Goal: Task Accomplishment & Management: Use online tool/utility

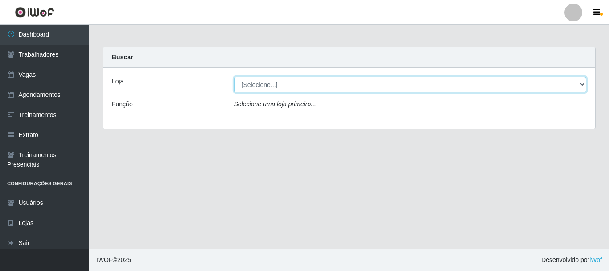
click at [582, 83] on select "[Selecione...] Bemais Supermercados - B4 [GEOGRAPHIC_DATA]" at bounding box center [410, 85] width 353 height 16
select select "404"
click at [234, 77] on select "[Selecione...] Bemais Supermercados - B4 [GEOGRAPHIC_DATA]" at bounding box center [410, 85] width 353 height 16
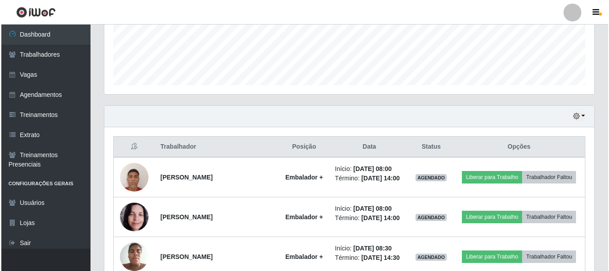
scroll to position [357, 0]
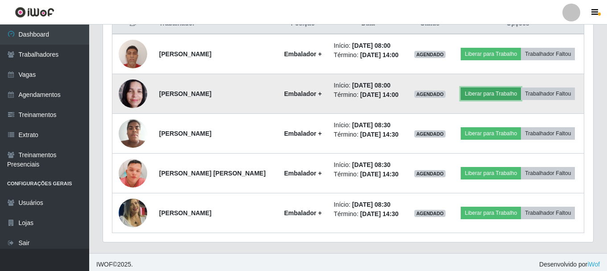
click at [503, 94] on button "Liberar para Trabalho" at bounding box center [491, 93] width 60 height 12
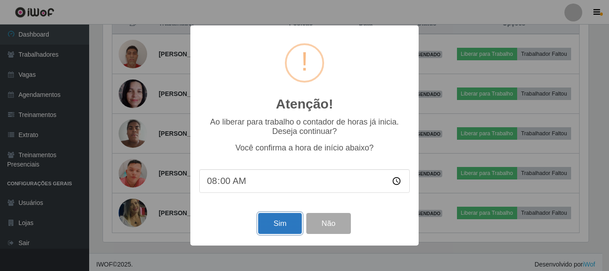
click at [287, 224] on button "Sim" at bounding box center [279, 223] width 43 height 21
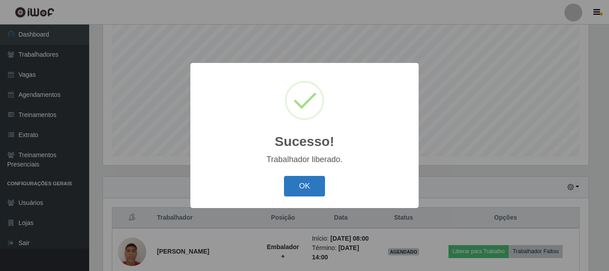
click at [309, 190] on button "OK" at bounding box center [304, 186] width 41 height 21
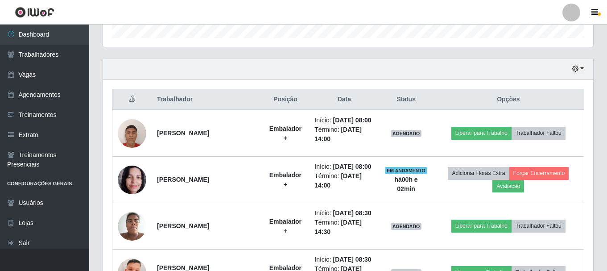
scroll to position [296, 0]
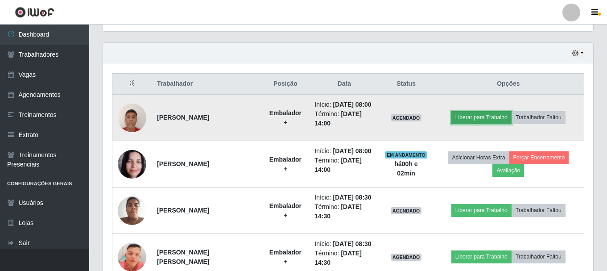
click at [484, 120] on button "Liberar para Trabalho" at bounding box center [481, 117] width 60 height 12
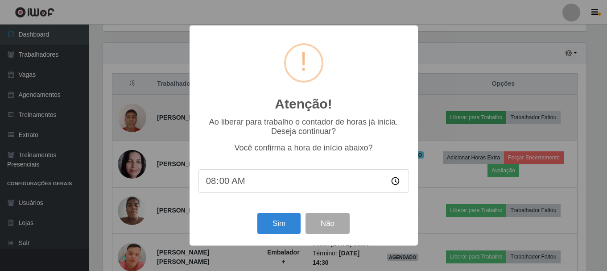
scroll to position [185, 486]
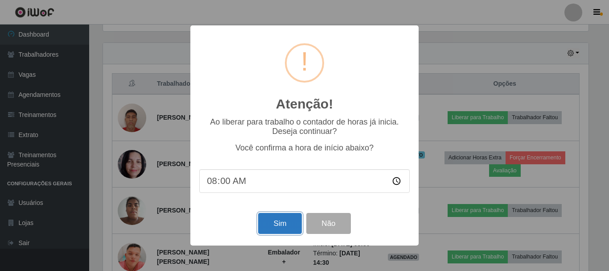
click at [276, 222] on button "Sim" at bounding box center [279, 223] width 43 height 21
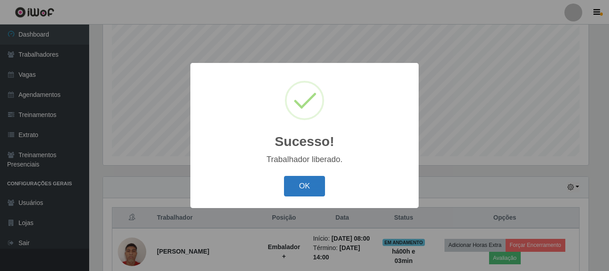
click at [297, 185] on button "OK" at bounding box center [304, 186] width 41 height 21
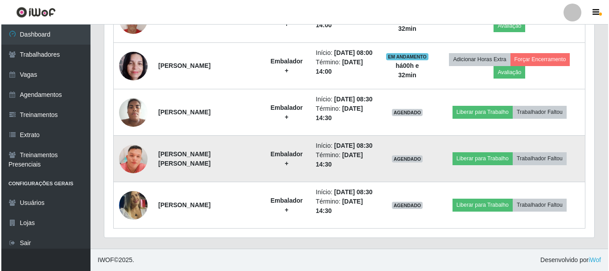
scroll to position [430, 0]
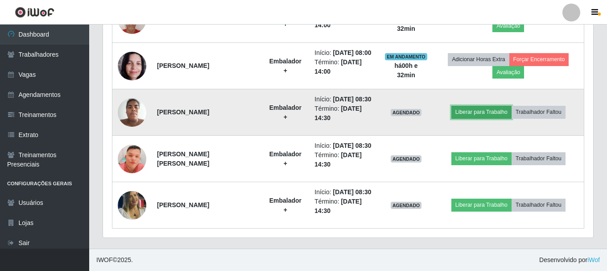
click at [479, 106] on button "Liberar para Trabalho" at bounding box center [481, 112] width 60 height 12
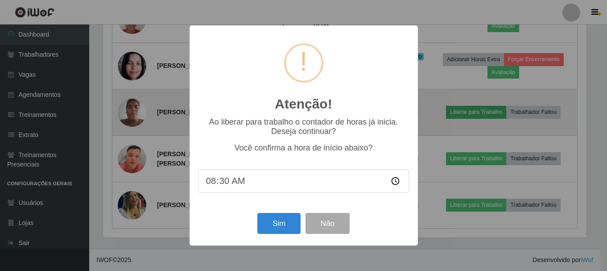
click at [479, 101] on div "Atenção! × Ao liberar para trabalho o contador de horas já inicia. Deseja conti…" at bounding box center [303, 135] width 607 height 271
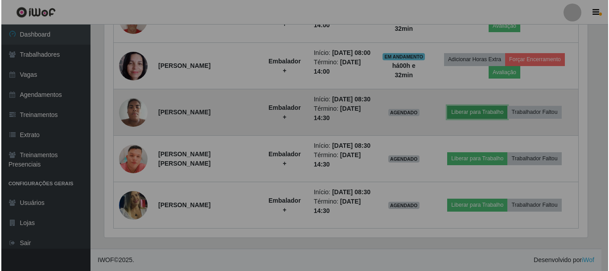
scroll to position [185, 490]
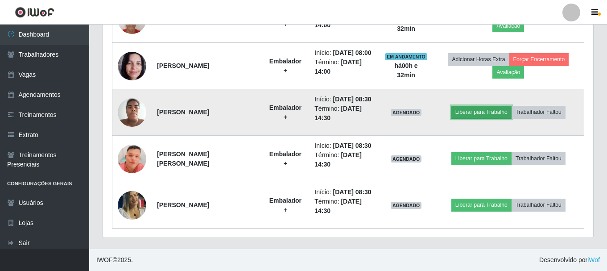
click at [475, 106] on button "Liberar para Trabalho" at bounding box center [481, 112] width 60 height 12
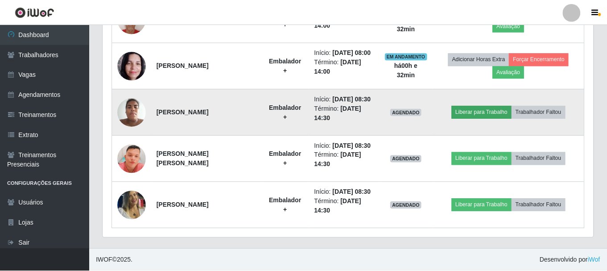
scroll to position [185, 486]
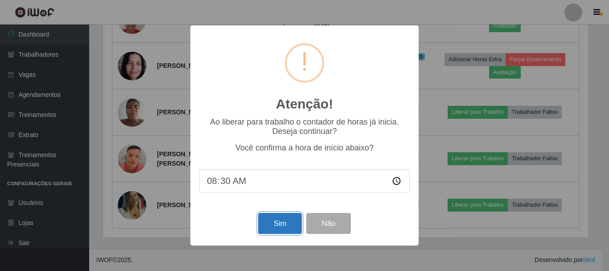
click at [279, 221] on button "Sim" at bounding box center [279, 223] width 43 height 21
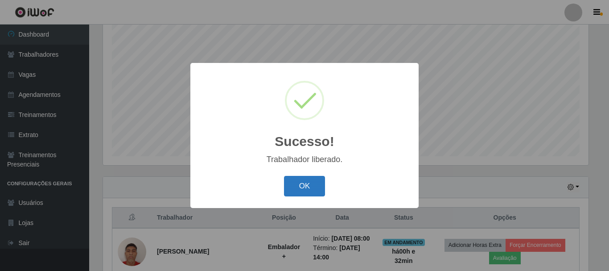
click at [312, 188] on button "OK" at bounding box center [304, 186] width 41 height 21
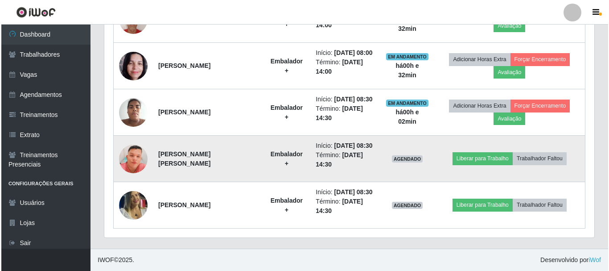
scroll to position [441, 0]
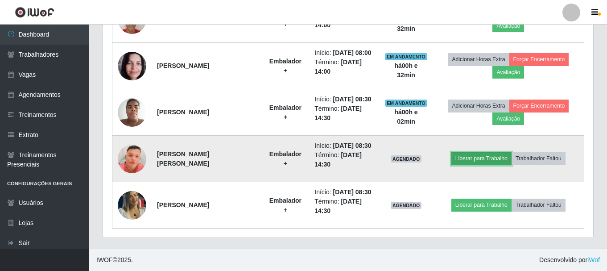
click at [470, 152] on button "Liberar para Trabalho" at bounding box center [481, 158] width 60 height 12
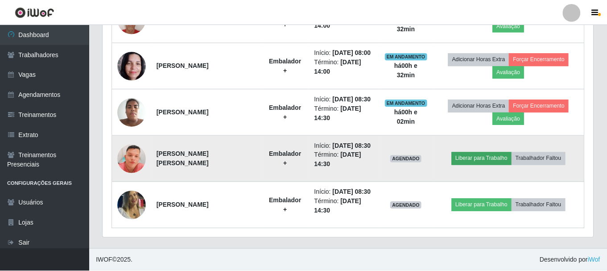
scroll to position [185, 486]
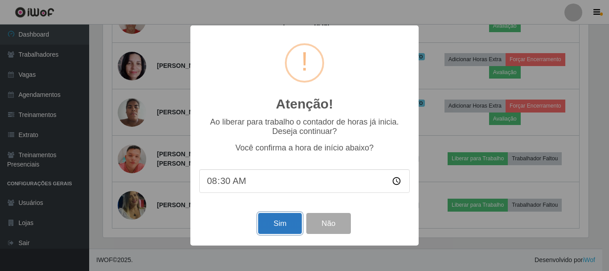
click at [273, 224] on button "Sim" at bounding box center [279, 223] width 43 height 21
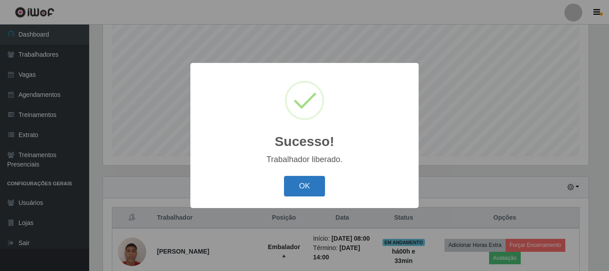
click at [301, 185] on button "OK" at bounding box center [304, 186] width 41 height 21
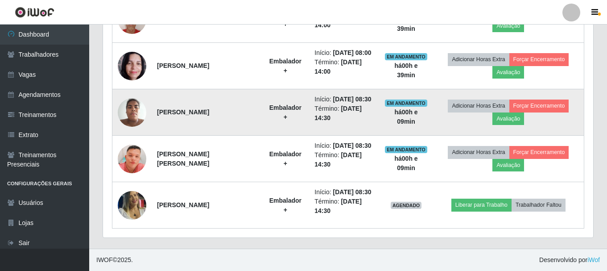
scroll to position [441, 0]
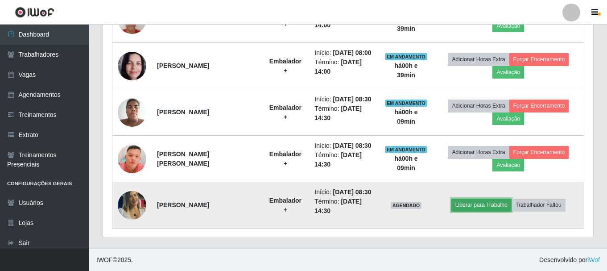
click at [481, 199] on button "Liberar para Trabalho" at bounding box center [481, 204] width 60 height 12
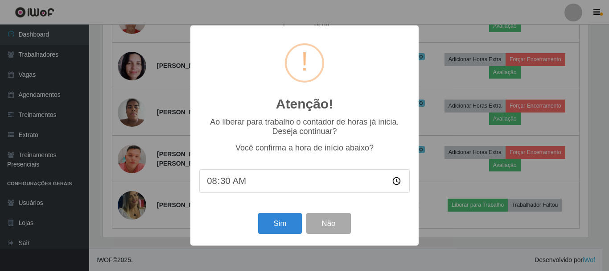
click at [262, 180] on input "08:30" at bounding box center [304, 181] width 210 height 24
click at [225, 183] on input "08:30" at bounding box center [304, 181] width 210 height 24
click at [227, 183] on input "08:30" at bounding box center [304, 181] width 210 height 24
click at [278, 222] on button "Sim" at bounding box center [279, 223] width 43 height 21
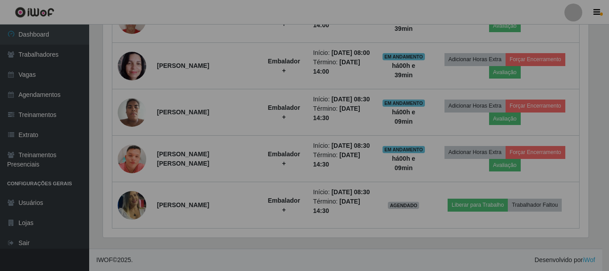
click at [278, 222] on div "Atenção! × Ao liberar para trabalho o contador de horas já inicia. Deseja conti…" at bounding box center [304, 135] width 609 height 271
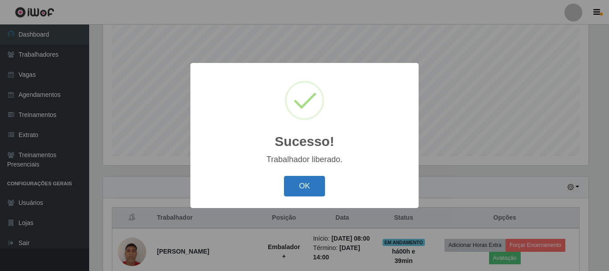
click at [299, 182] on button "OK" at bounding box center [304, 186] width 41 height 21
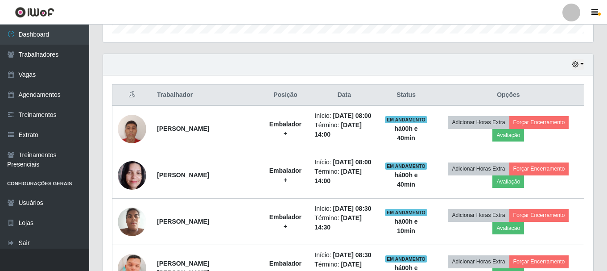
scroll to position [441, 0]
